Goal: Task Accomplishment & Management: Complete application form

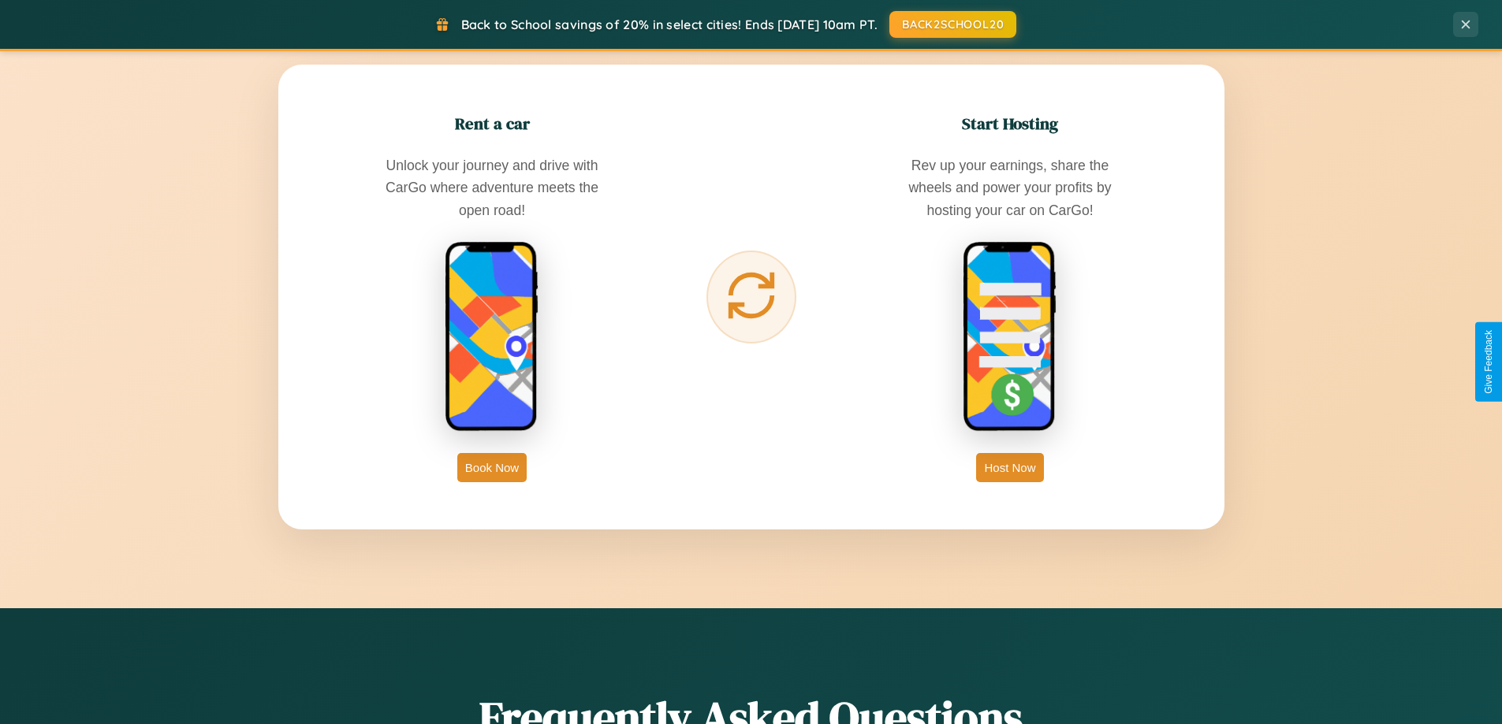
scroll to position [3033, 0]
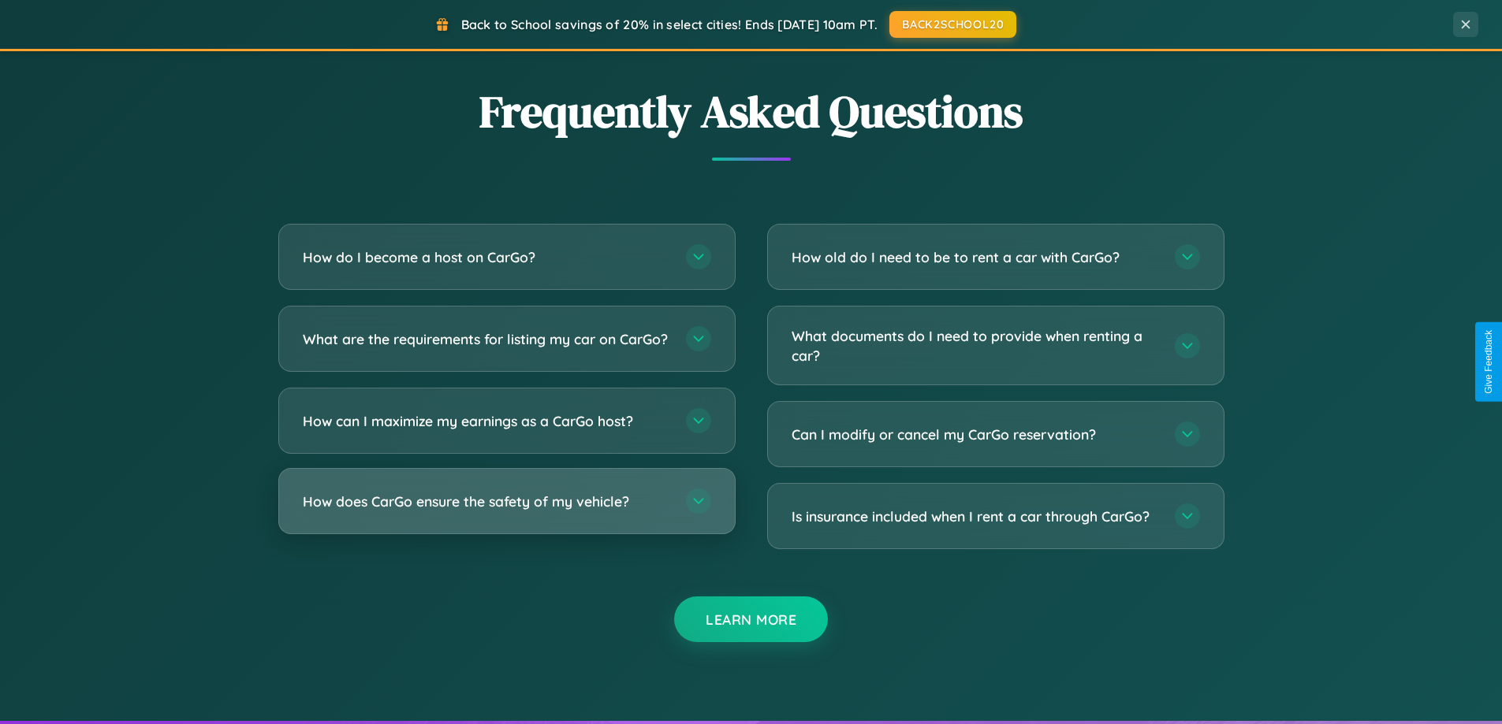
click at [506, 512] on h3 "How does CarGo ensure the safety of my vehicle?" at bounding box center [486, 502] width 367 height 20
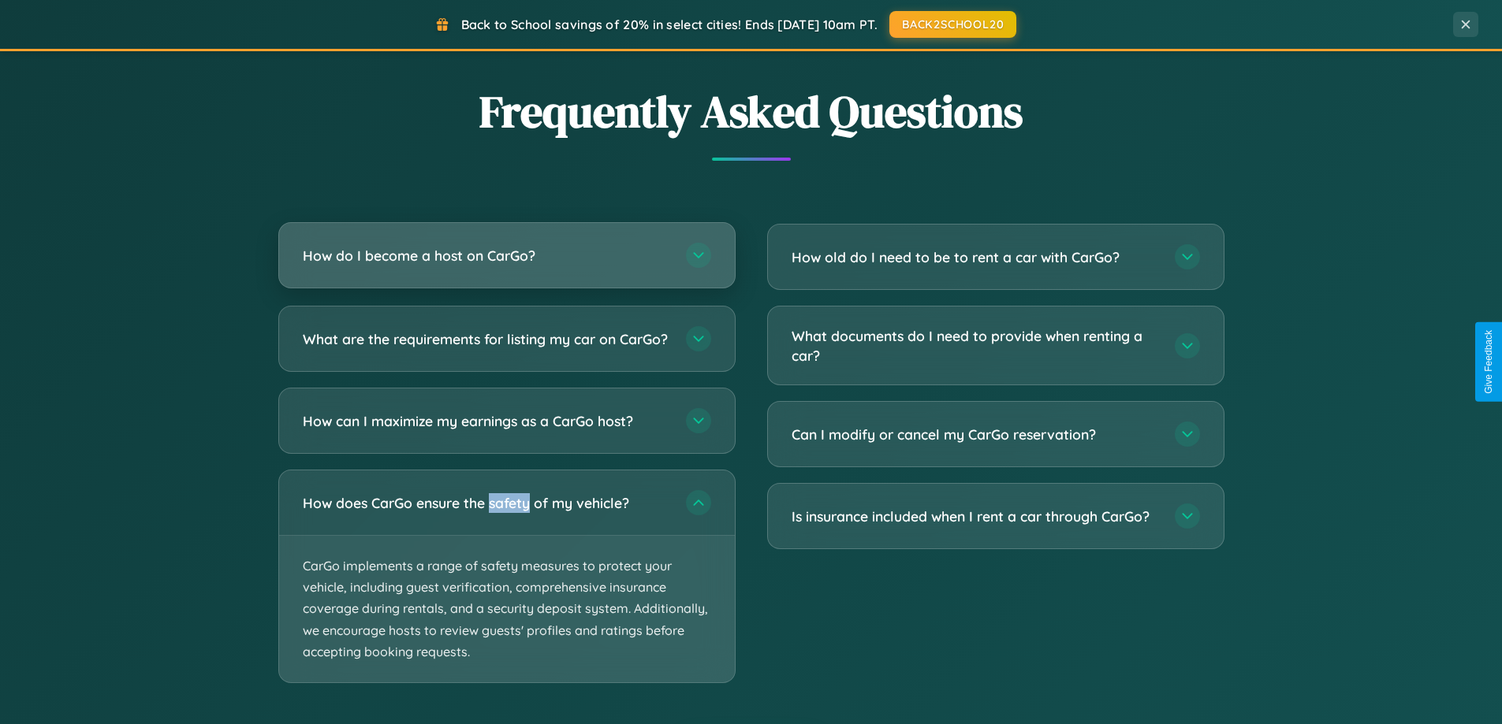
click at [506, 257] on h3 "How do I become a host on CarGo?" at bounding box center [486, 256] width 367 height 20
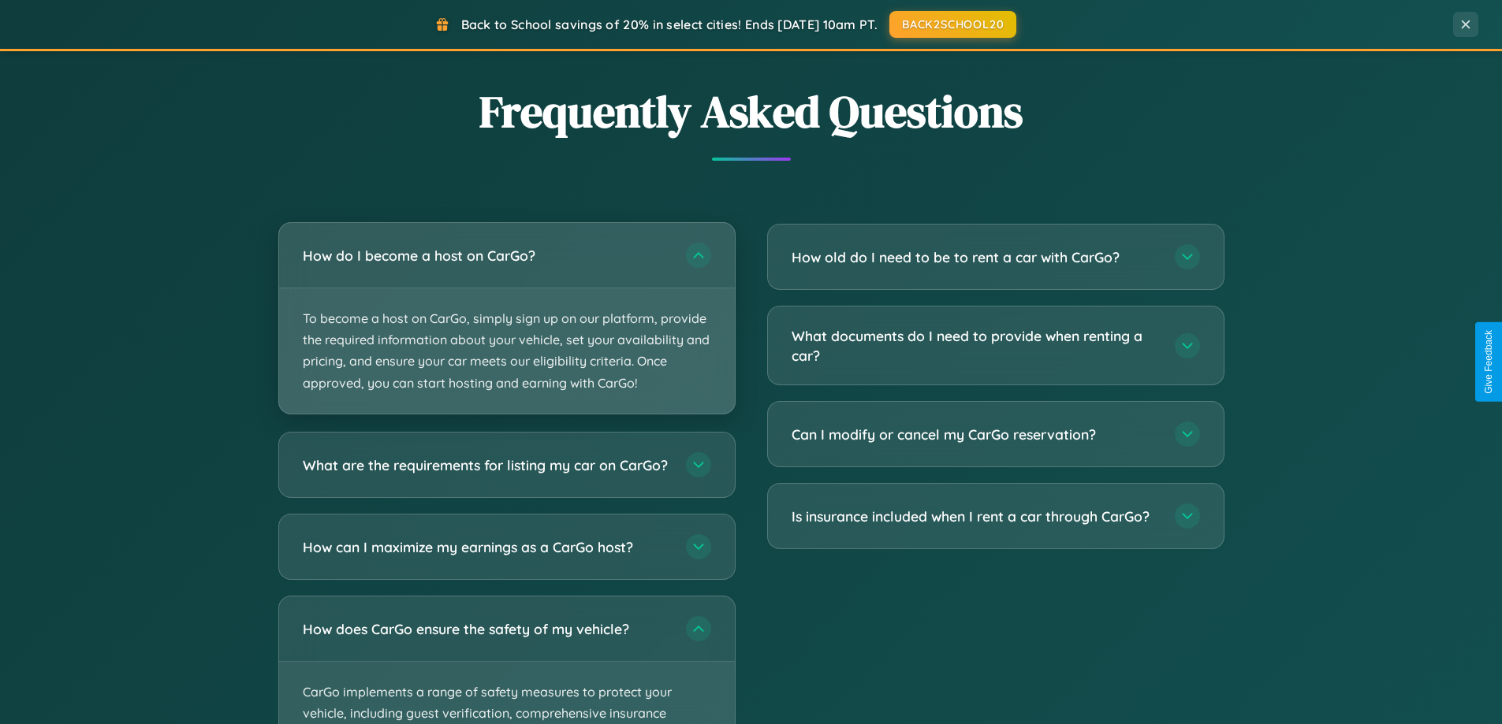
click at [506, 318] on p "To become a host on CarGo, simply sign up on our platform, provide the required…" at bounding box center [507, 350] width 456 height 125
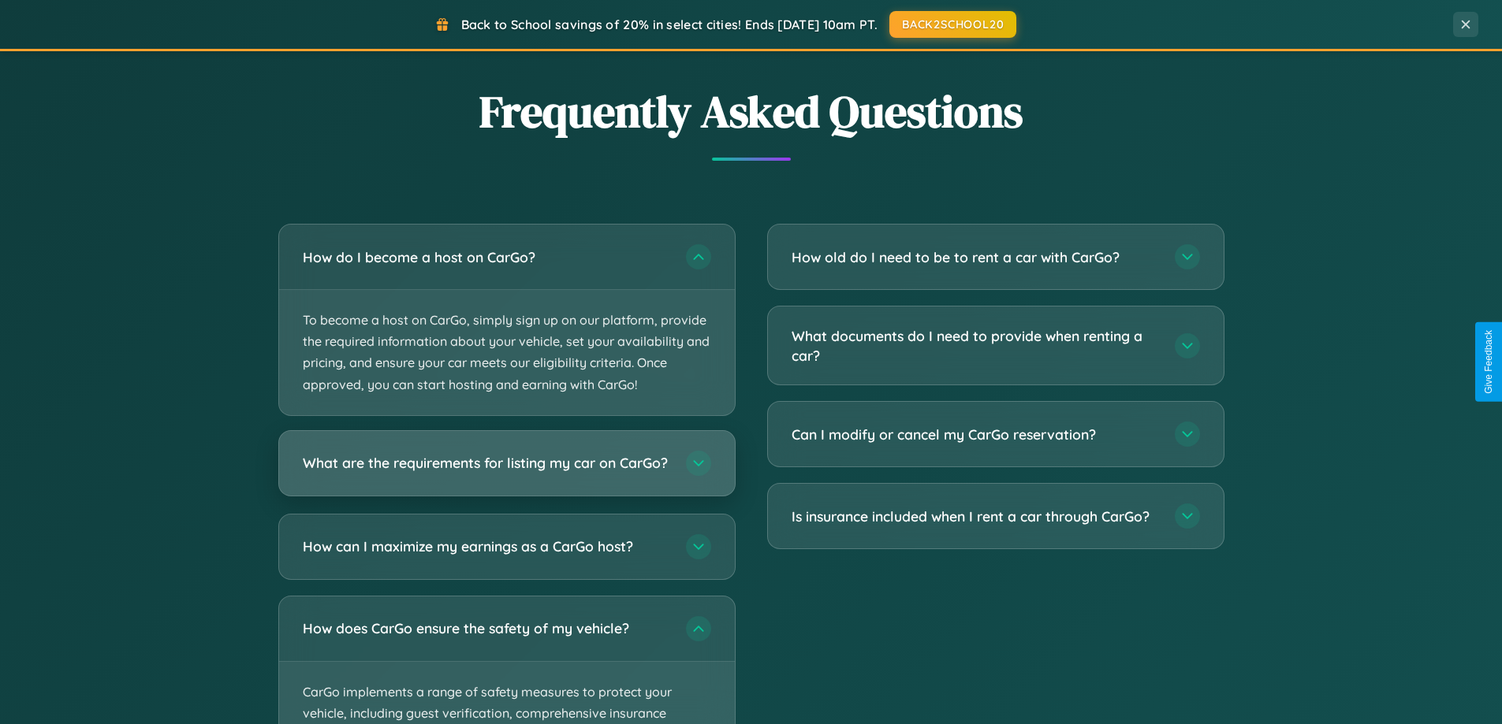
click at [506, 470] on h3 "What are the requirements for listing my car on CarGo?" at bounding box center [486, 463] width 367 height 20
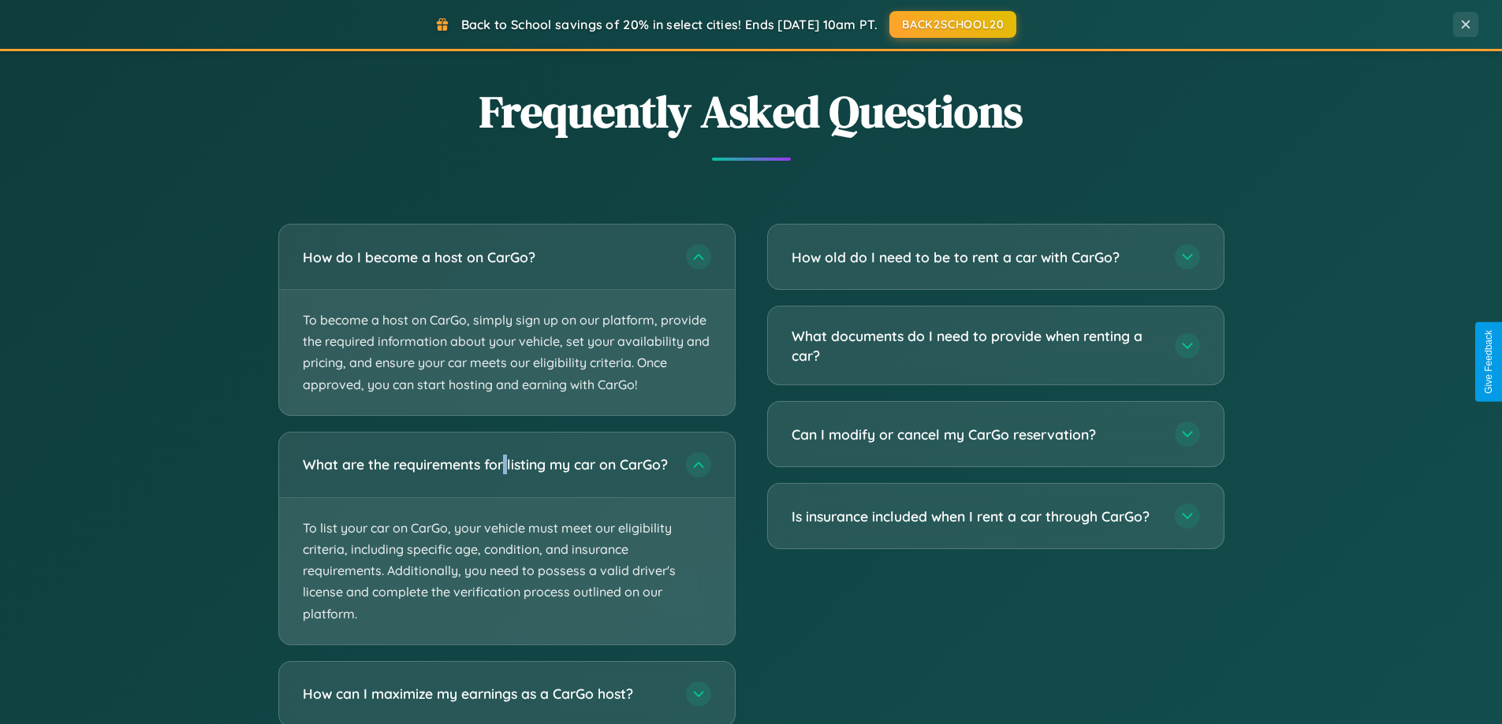
scroll to position [3279, 0]
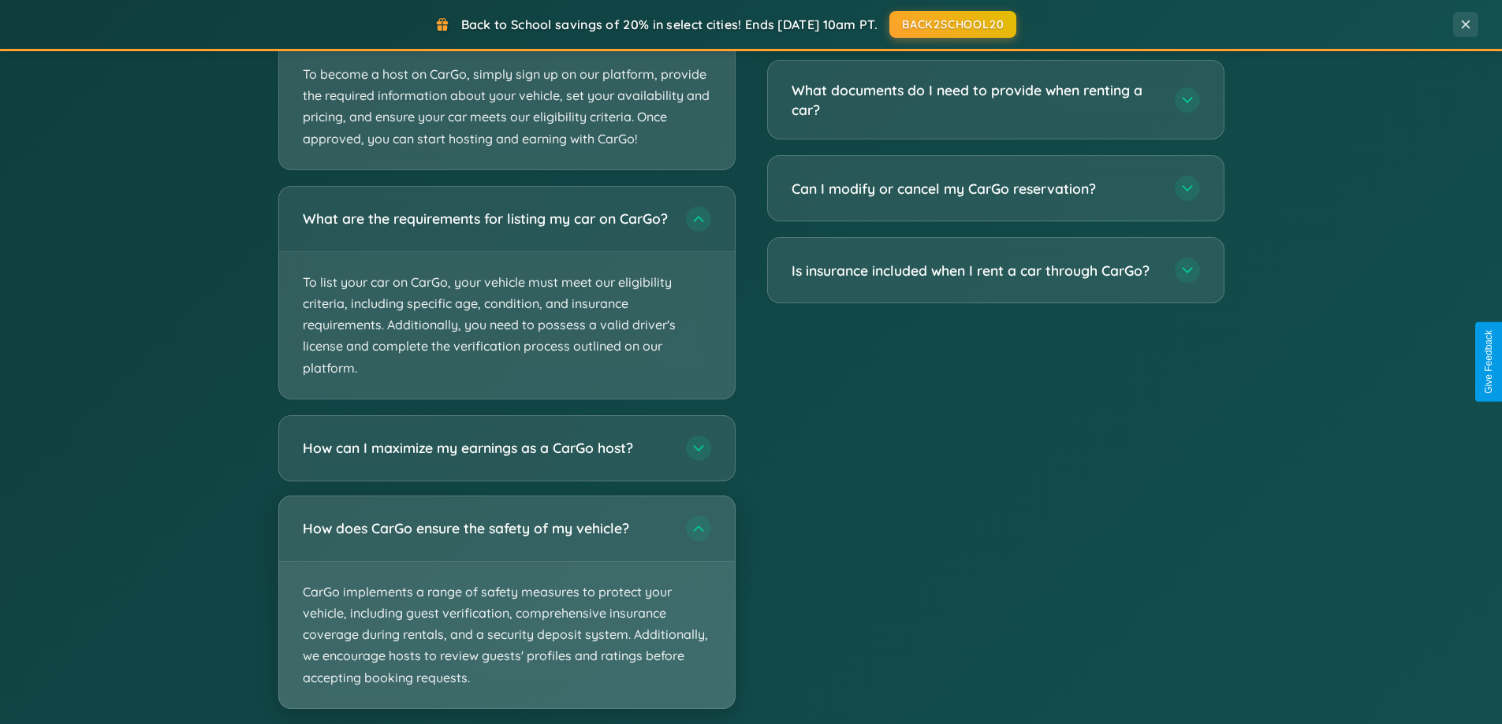
click at [506, 617] on p "CarGo implements a range of safety measures to protect your vehicle, including …" at bounding box center [507, 635] width 456 height 147
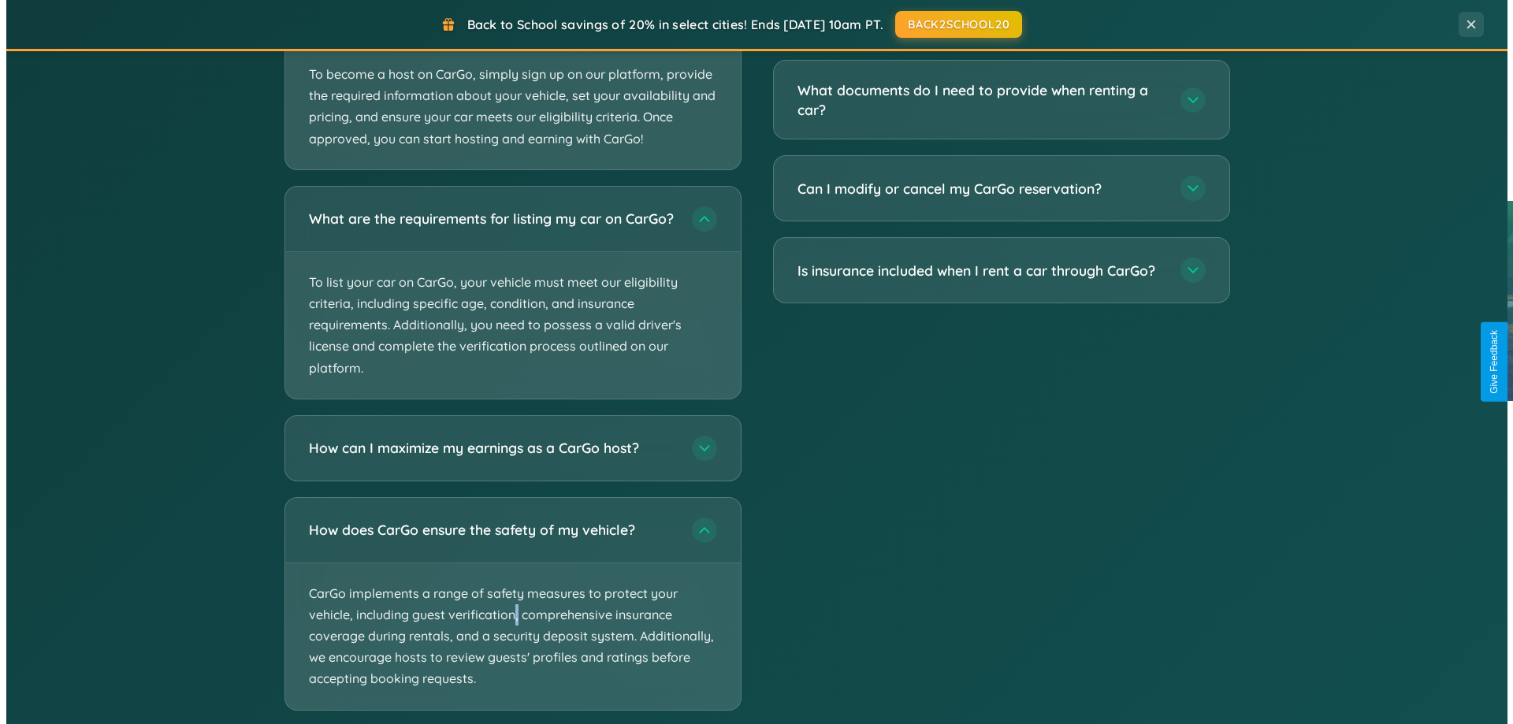
scroll to position [0, 0]
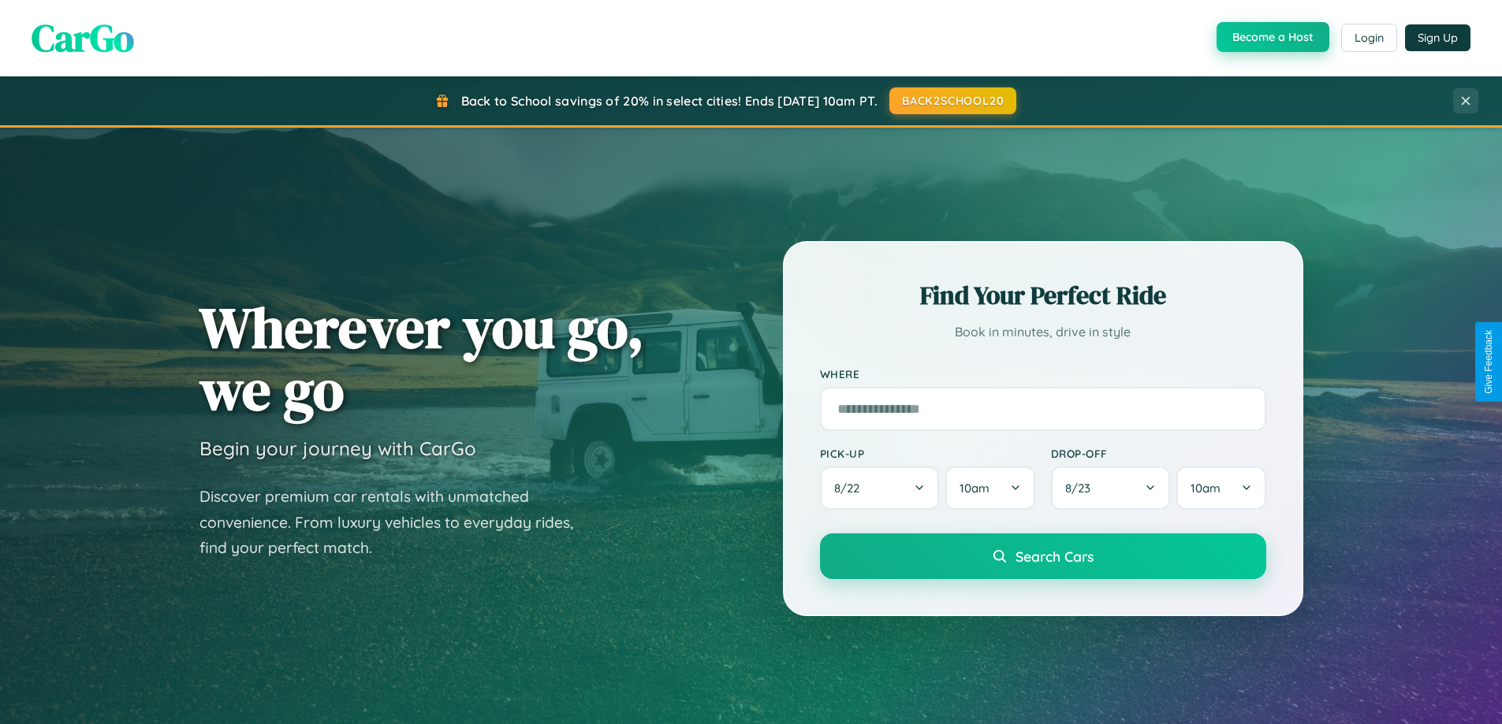
click at [1271, 38] on button "Become a Host" at bounding box center [1272, 37] width 113 height 30
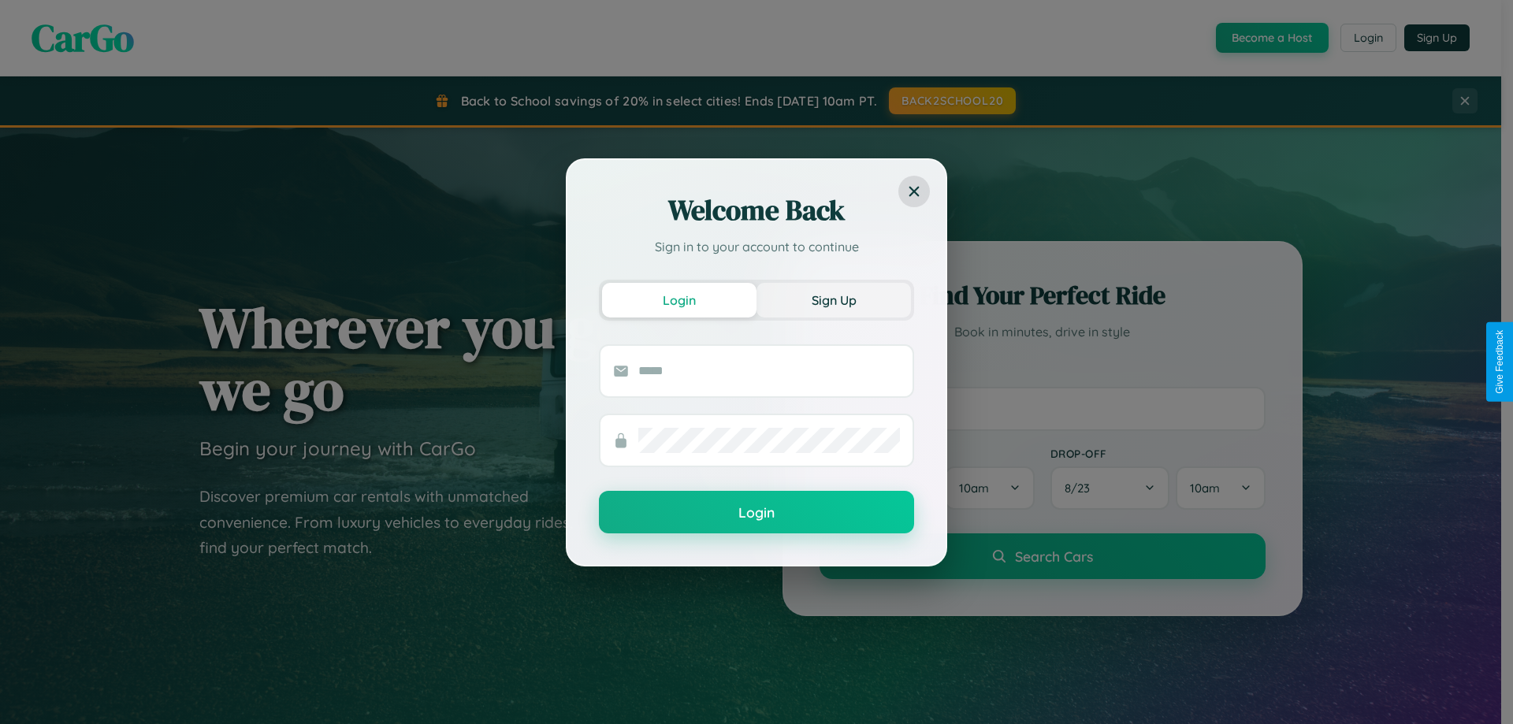
click at [834, 300] on button "Sign Up" at bounding box center [834, 300] width 154 height 35
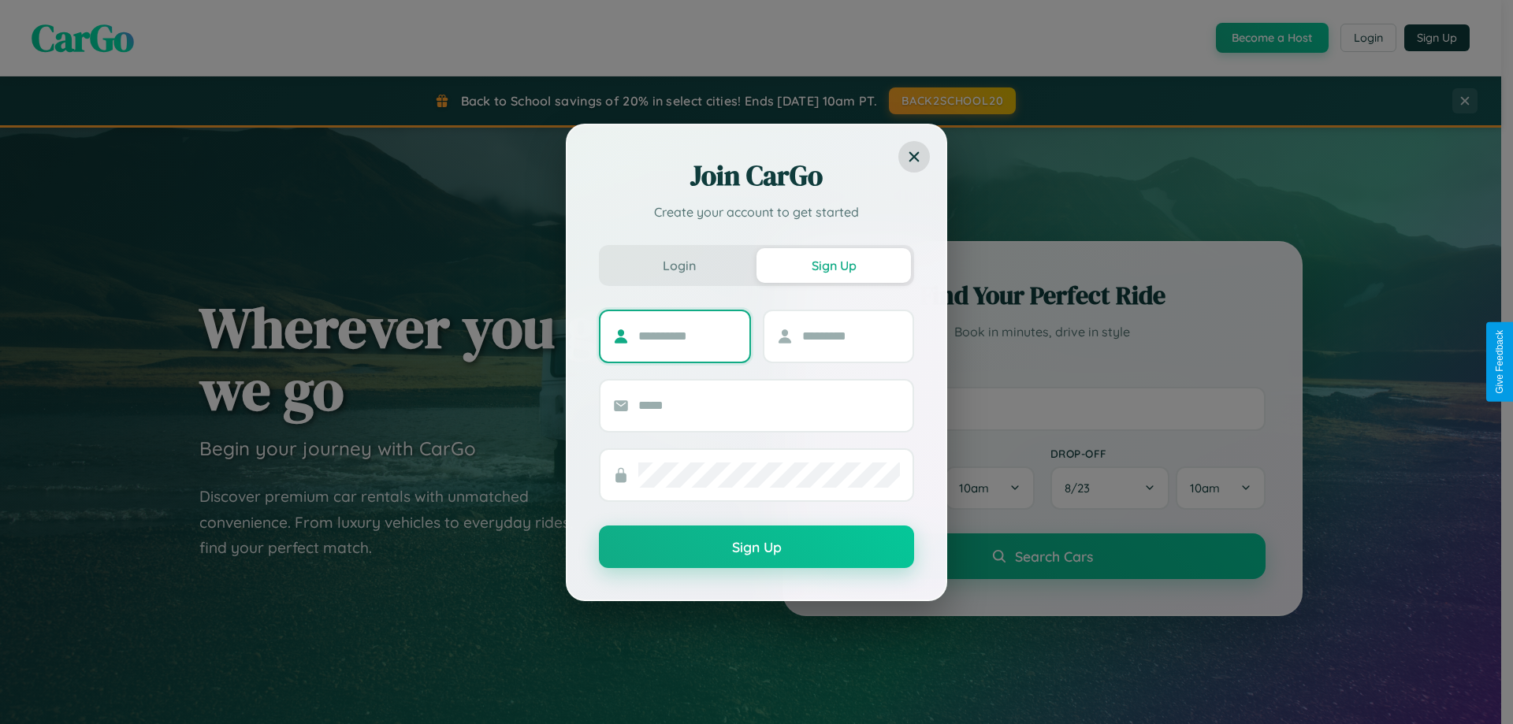
click at [687, 336] on input "text" at bounding box center [687, 336] width 99 height 25
type input "*******"
click at [851, 336] on input "text" at bounding box center [851, 336] width 99 height 25
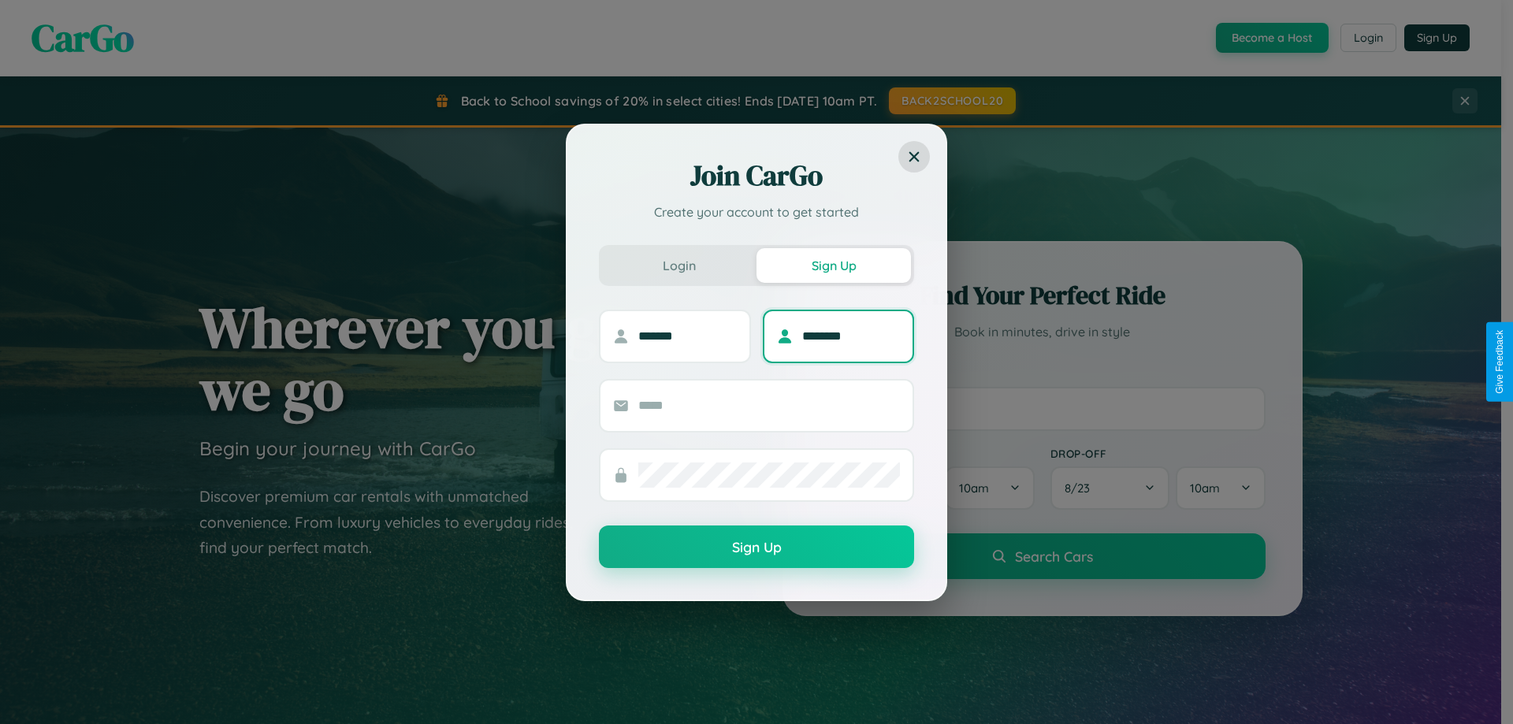
type input "********"
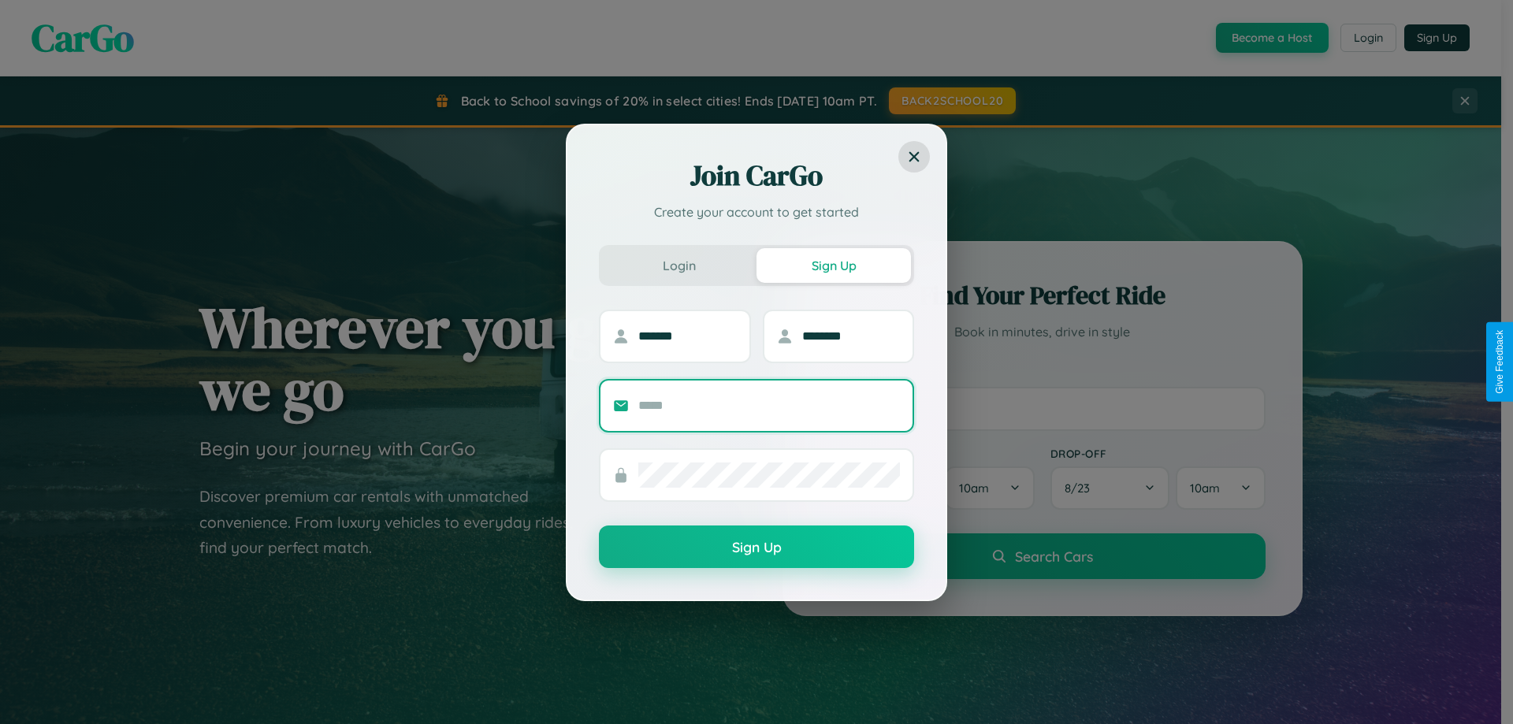
click at [769, 405] on input "text" at bounding box center [769, 405] width 262 height 25
type input "**********"
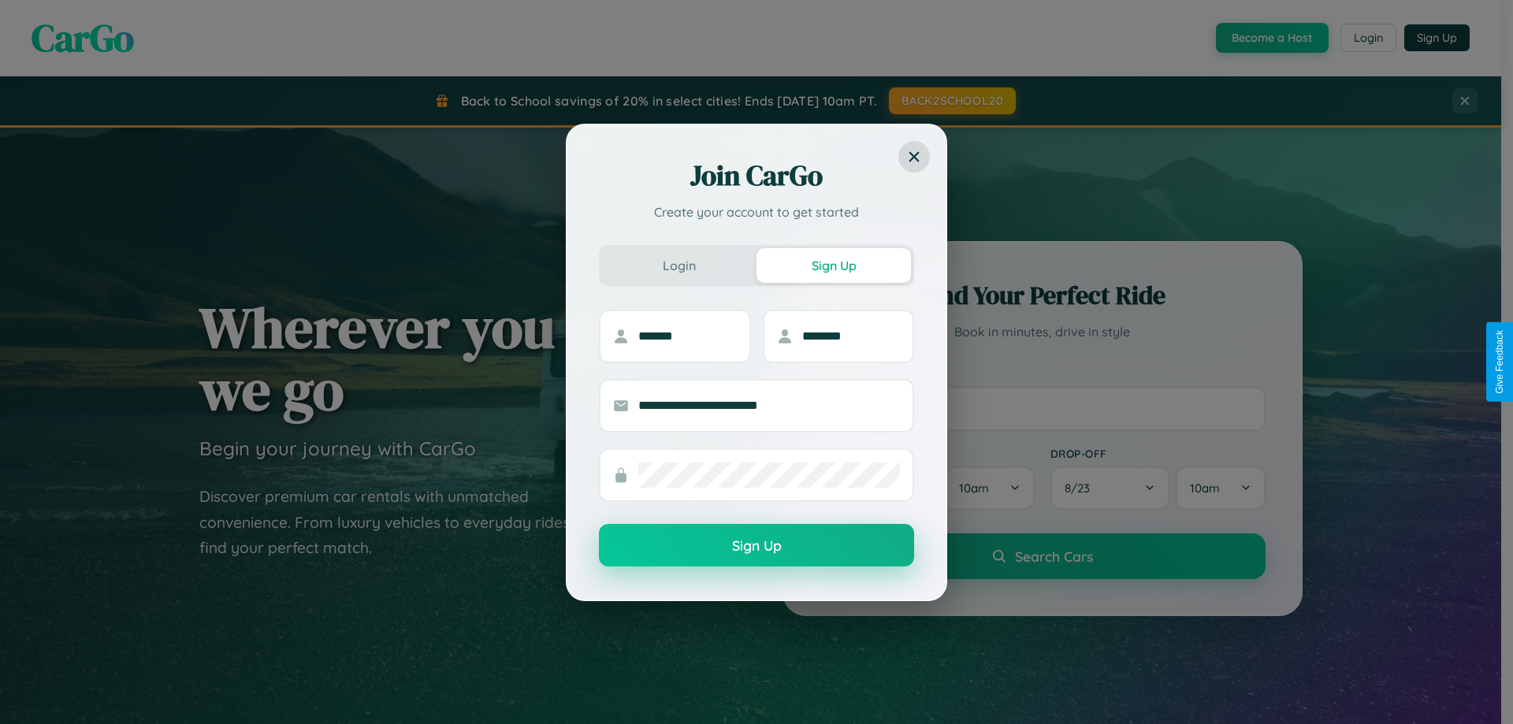
click at [757, 546] on button "Sign Up" at bounding box center [756, 545] width 315 height 43
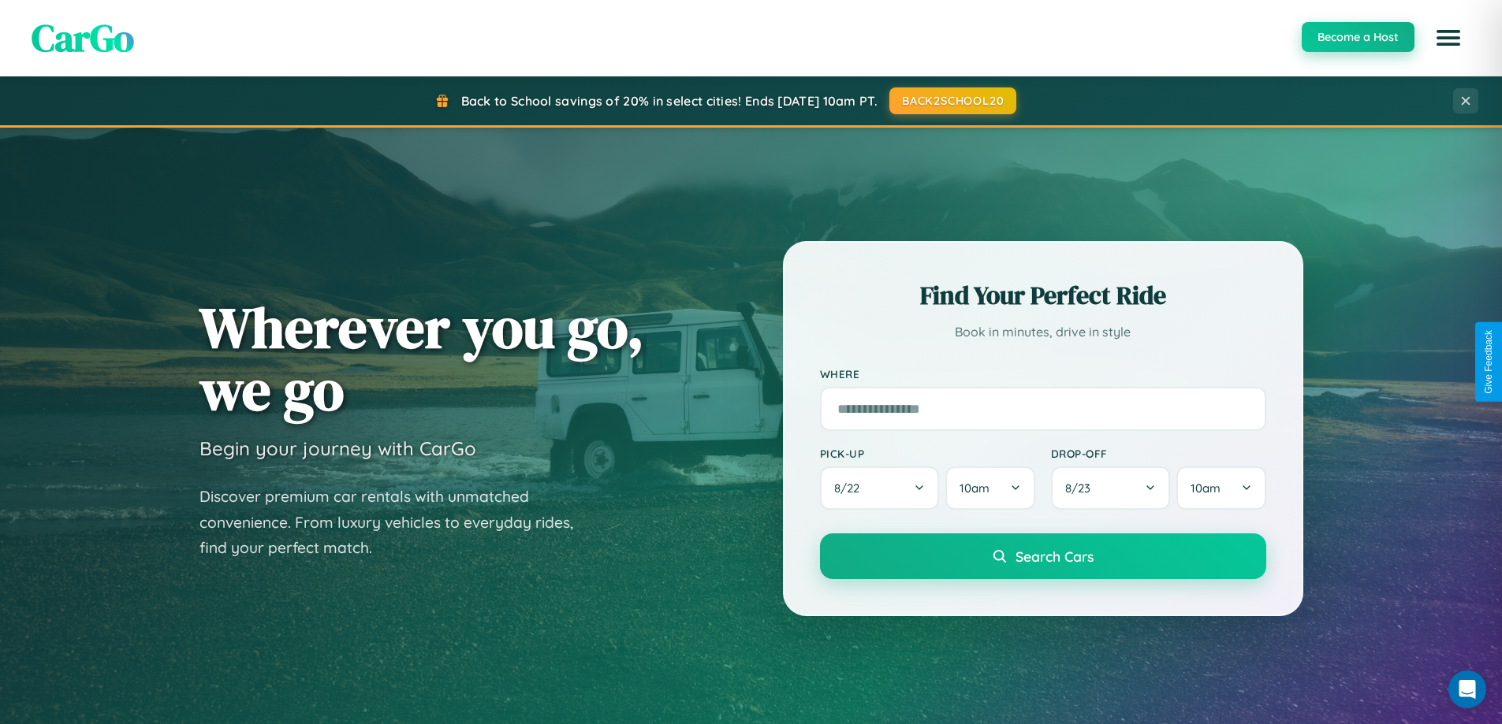
click at [1357, 37] on button "Become a Host" at bounding box center [1357, 37] width 113 height 30
